Goal: Information Seeking & Learning: Check status

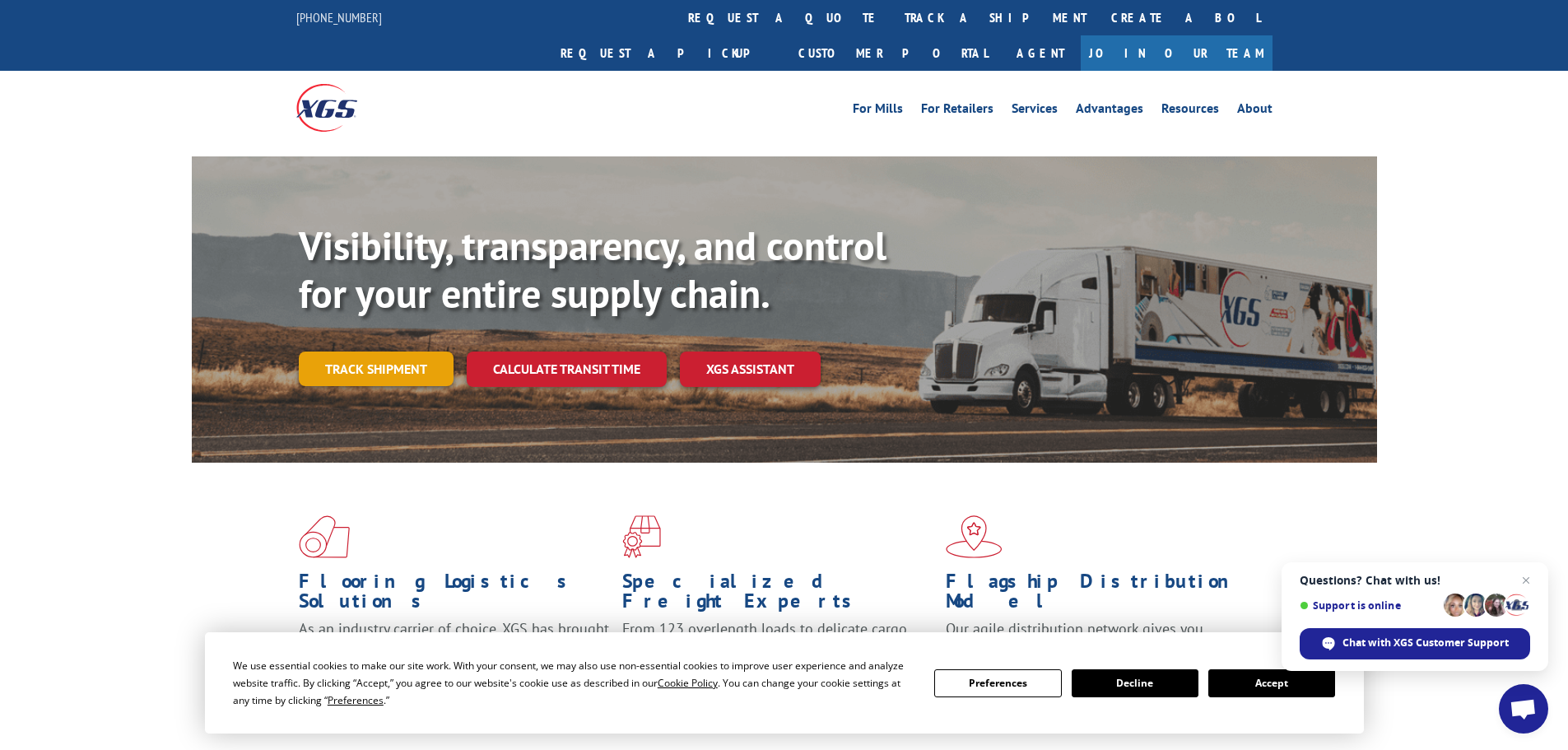
click at [418, 351] on link "Track shipment" at bounding box center [376, 368] width 155 height 34
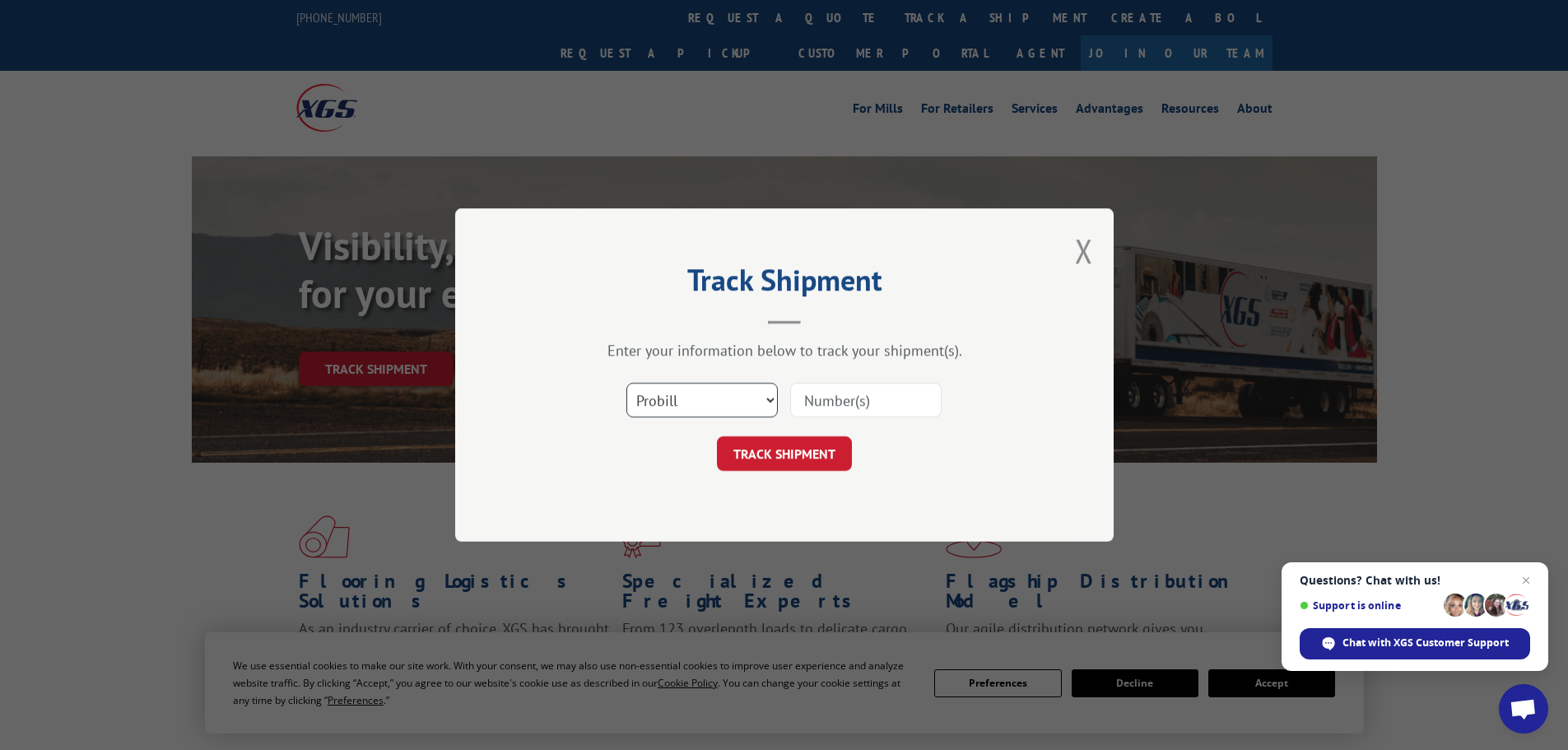
click at [696, 403] on select "Select category... Probill BOL PO" at bounding box center [702, 400] width 152 height 34
select select "bol"
click at [626, 383] on select "Select category... Probill BOL PO" at bounding box center [702, 400] width 152 height 34
click at [825, 400] on input at bounding box center [865, 400] width 152 height 34
paste input "5436542"
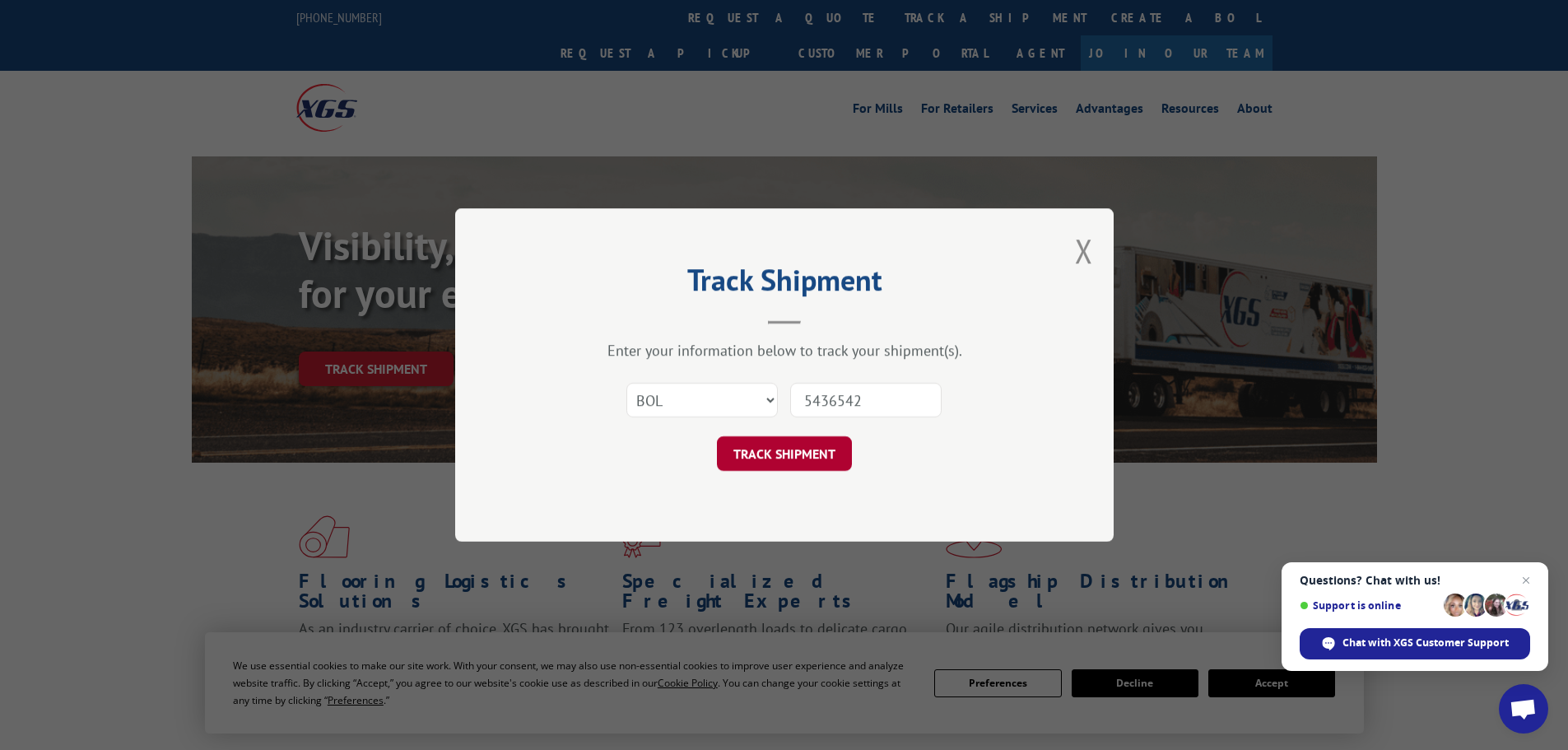
type input "5436542"
click at [798, 455] on button "TRACK SHIPMENT" at bounding box center [784, 453] width 135 height 34
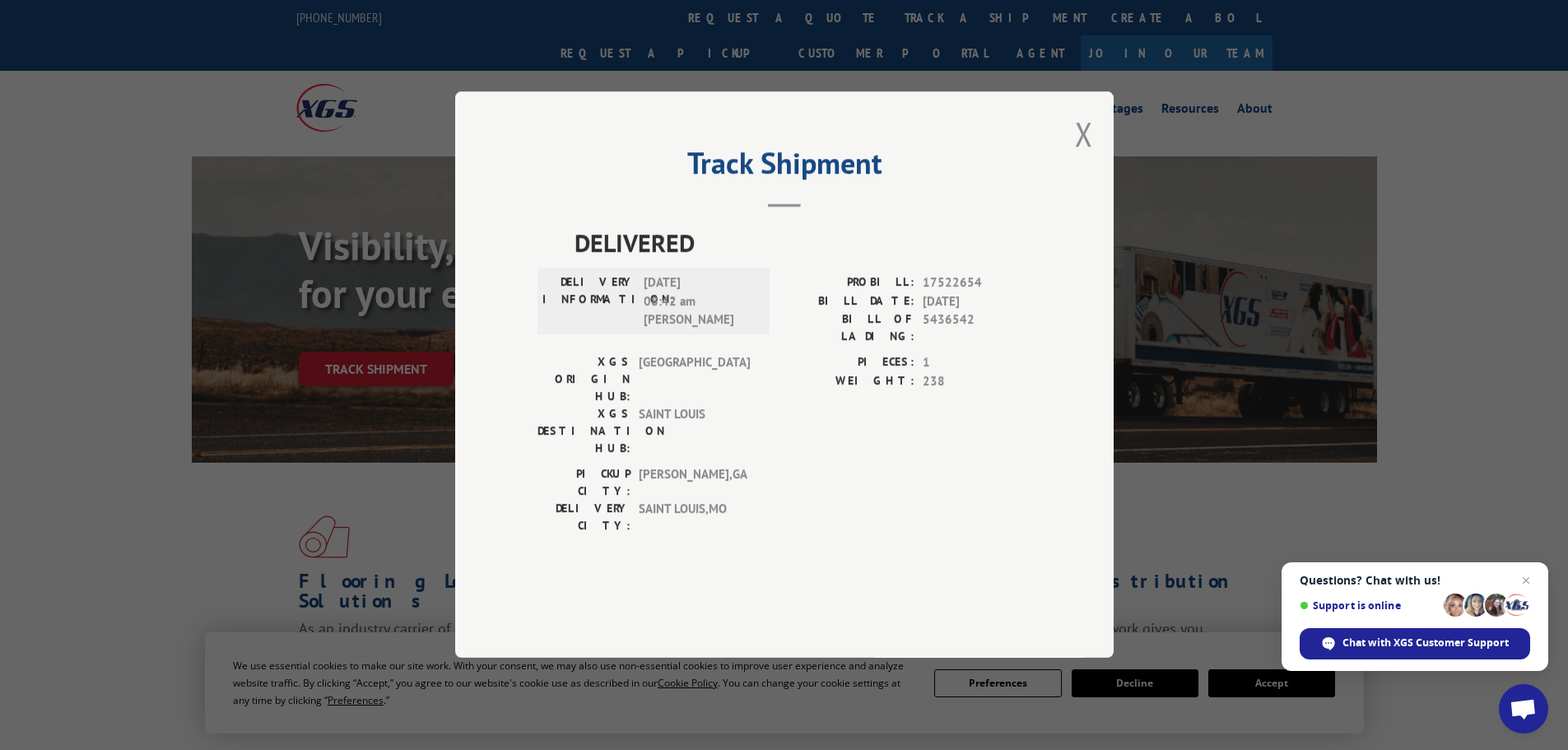
drag, startPoint x: 1077, startPoint y: 182, endPoint x: 1063, endPoint y: 182, distance: 14.0
click at [1076, 156] on button "Close modal" at bounding box center [1084, 134] width 18 height 44
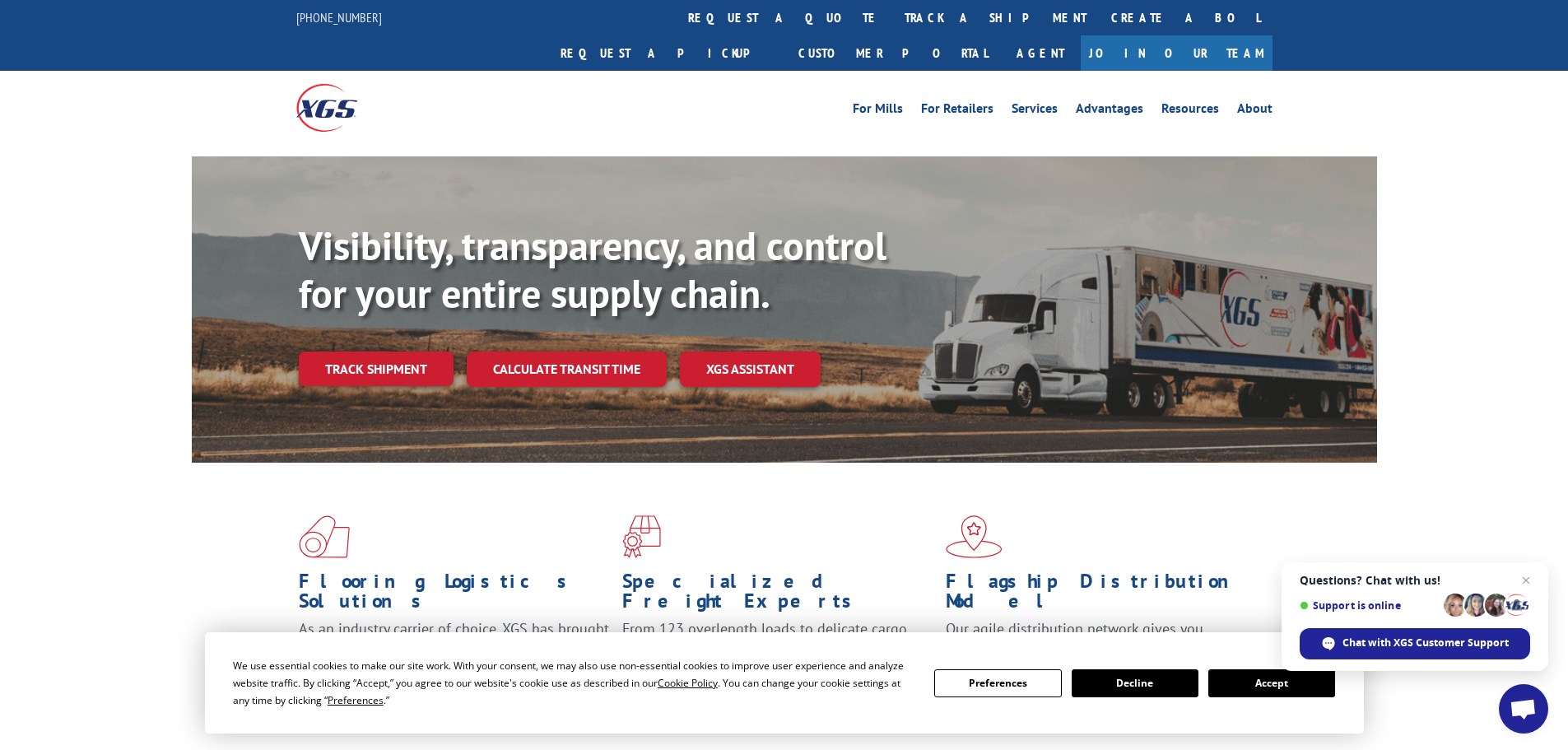
click at [372, 351] on link "Track shipment" at bounding box center [376, 368] width 155 height 34
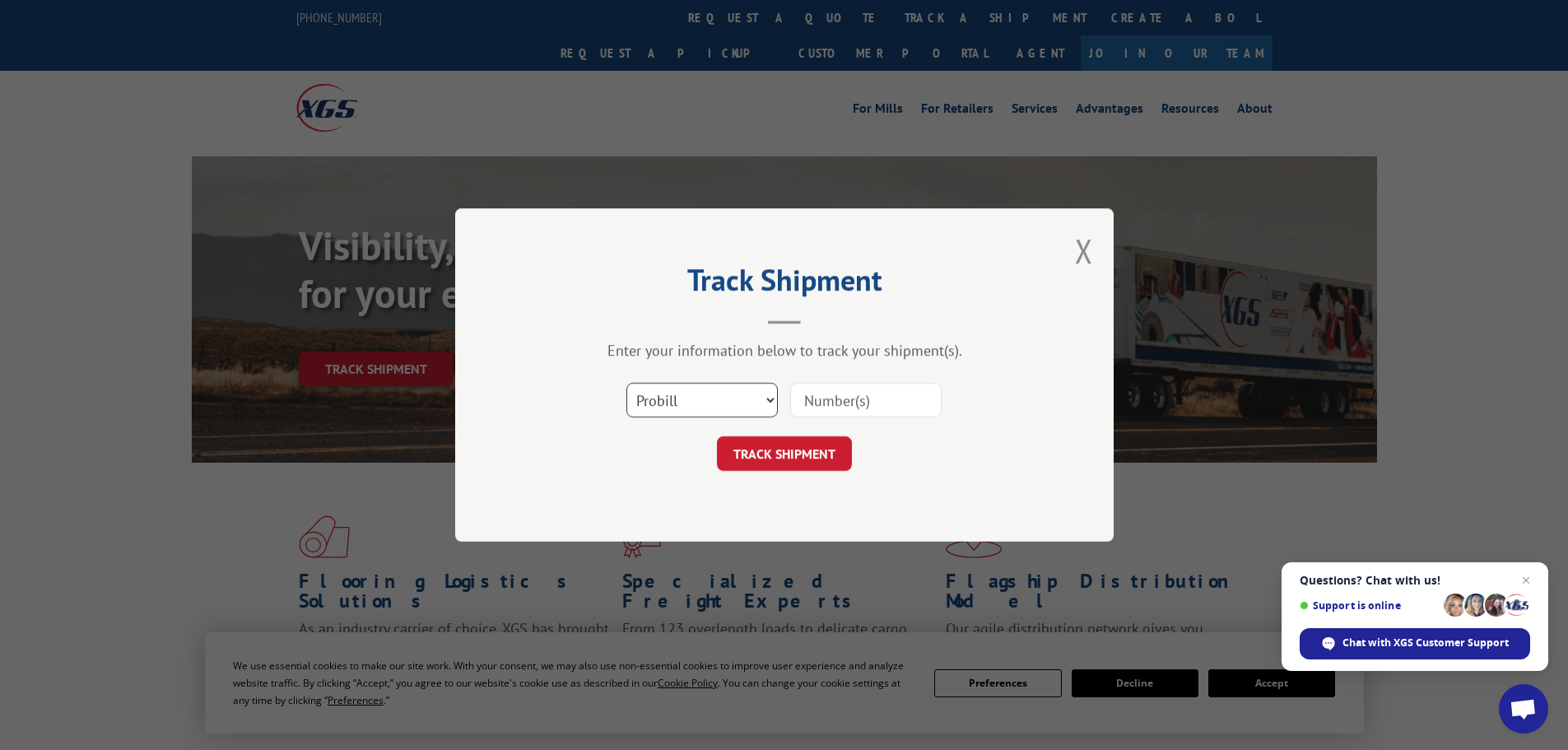
click at [701, 393] on select "Select category... Probill BOL PO" at bounding box center [702, 400] width 152 height 34
select select "bol"
click at [626, 383] on select "Select category... Probill BOL PO" at bounding box center [702, 400] width 152 height 34
click at [839, 396] on input at bounding box center [865, 400] width 152 height 34
paste input "7022996"
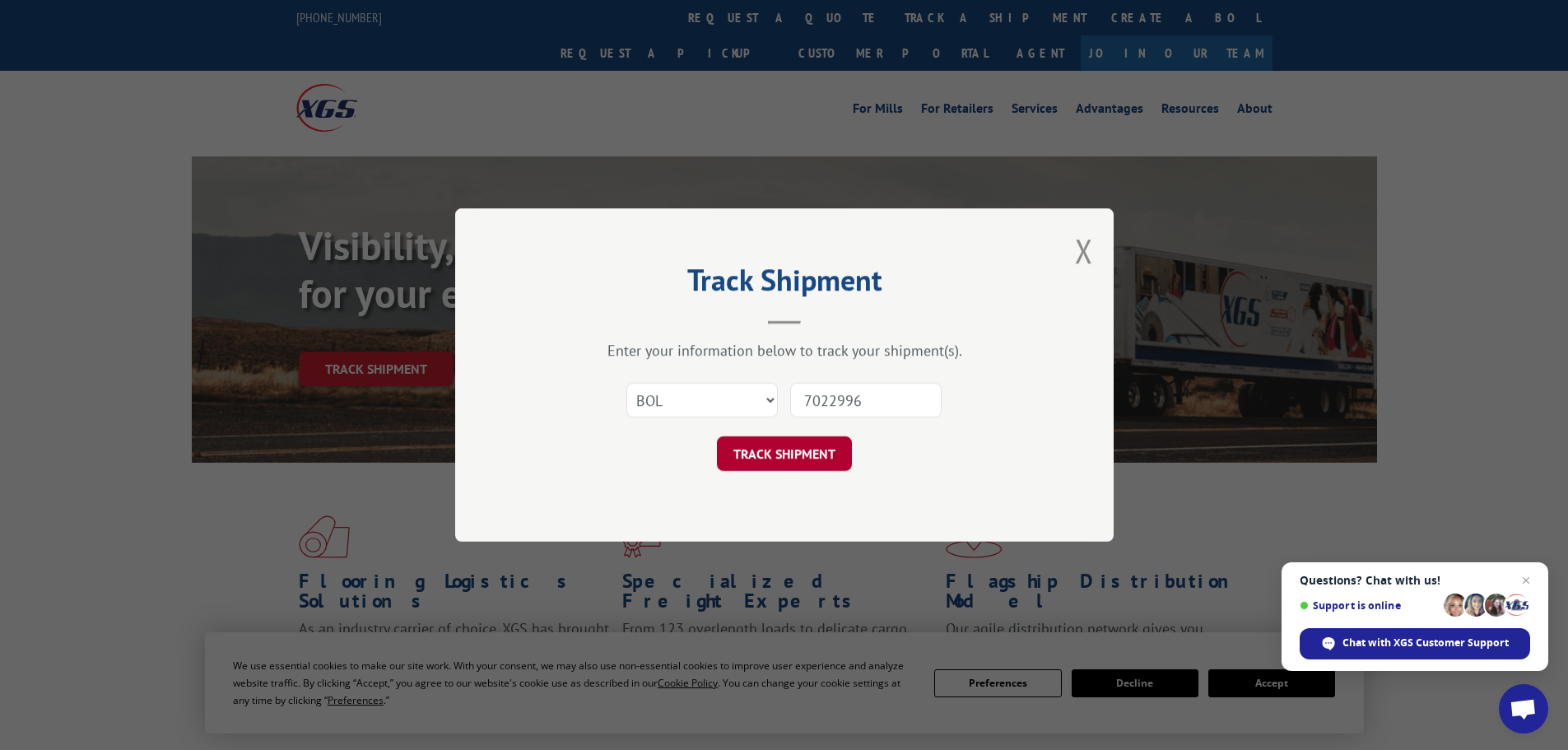
type input "7022996"
click at [796, 456] on button "TRACK SHIPMENT" at bounding box center [784, 453] width 135 height 34
